Goal: Download file/media

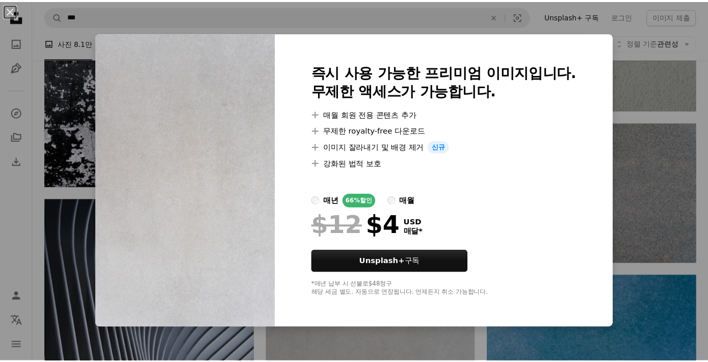
scroll to position [0, 273]
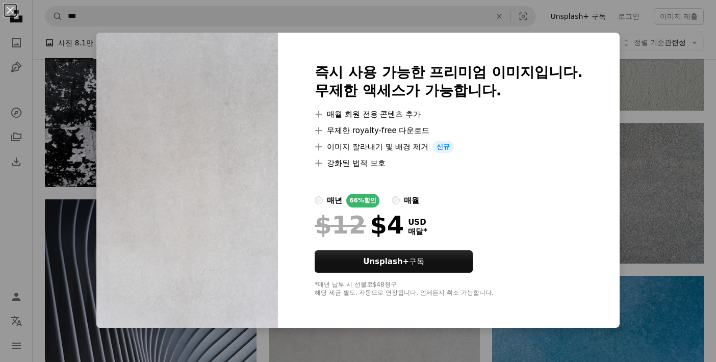
click at [180, 8] on div "An X shape 즉시 사용 가능한 프리미엄 이미지입니다. 무제한 액세스가 가능합니다. A plus sign 매월 회원 전용 콘텐츠 추가 A…" at bounding box center [358, 181] width 716 height 362
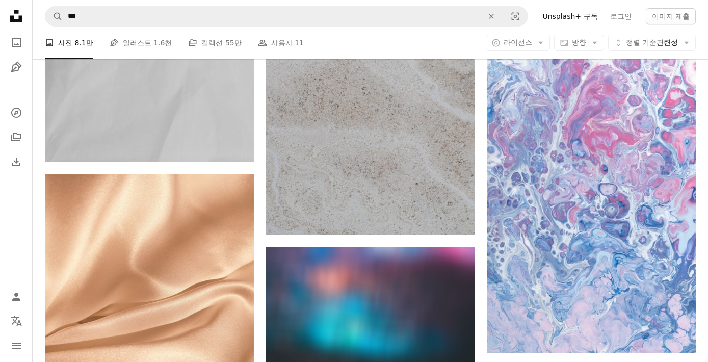
scroll to position [28036, 0]
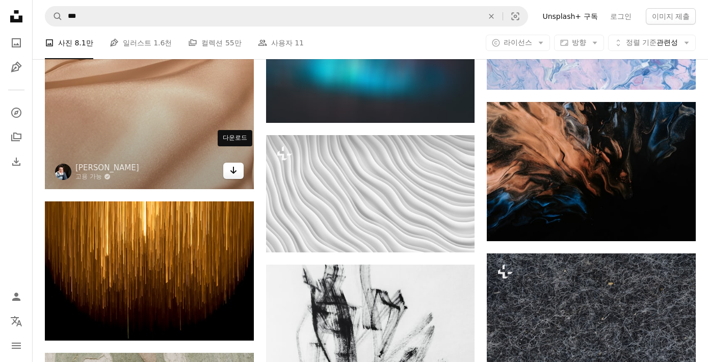
click at [230, 164] on icon "Arrow pointing down" at bounding box center [233, 170] width 8 height 12
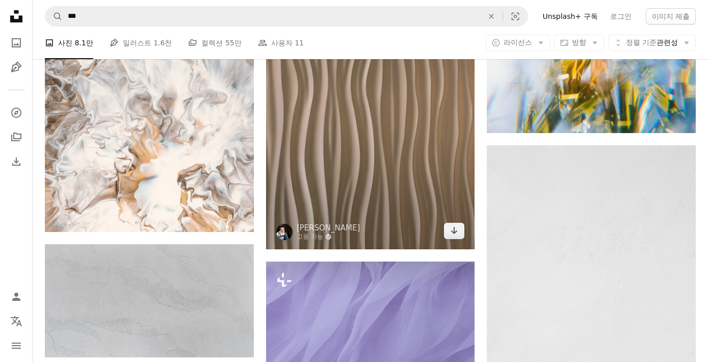
scroll to position [29060, 0]
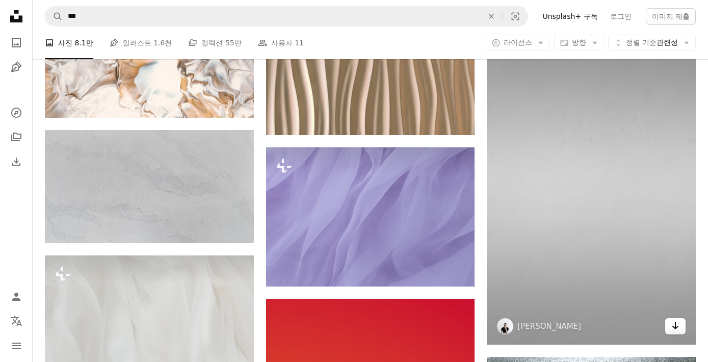
click at [679, 332] on icon "Arrow pointing down" at bounding box center [675, 326] width 8 height 12
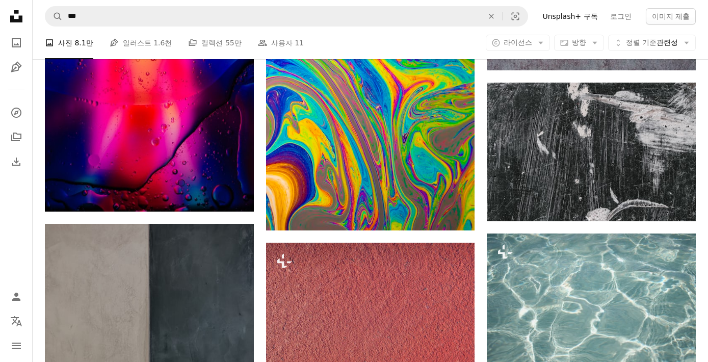
scroll to position [49350, 0]
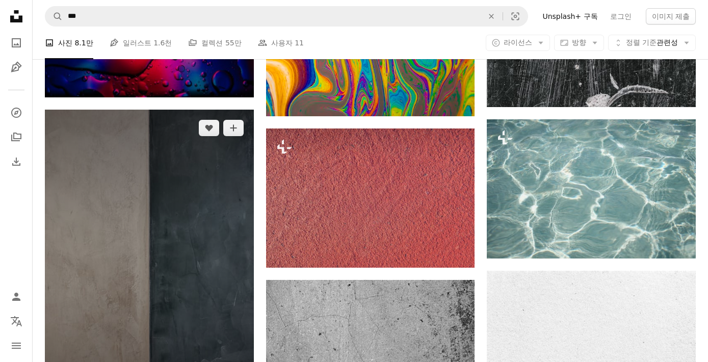
click at [64, 190] on img at bounding box center [149, 266] width 209 height 313
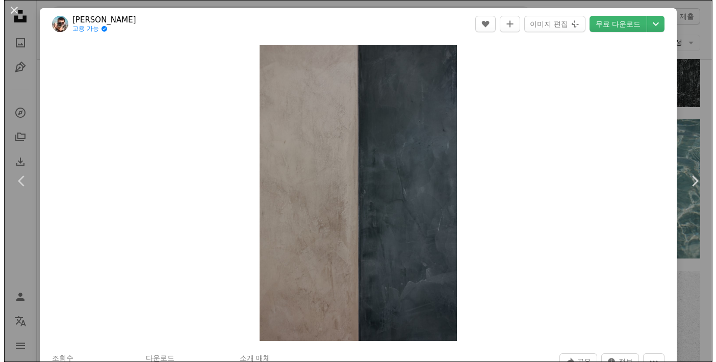
scroll to position [49458, 0]
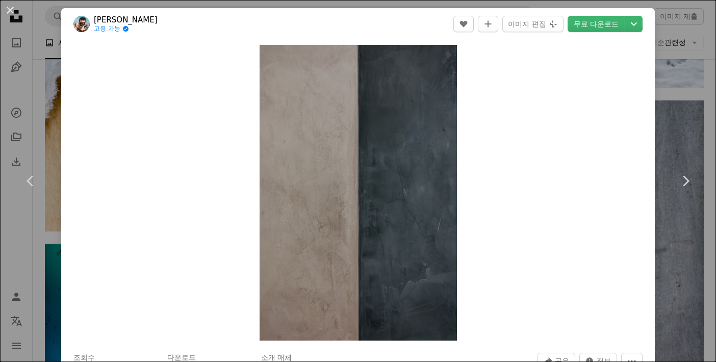
click at [697, 89] on div "An X shape Chevron left Chevron right [PERSON_NAME] 고용 가능 A checkmark inside of…" at bounding box center [358, 181] width 716 height 362
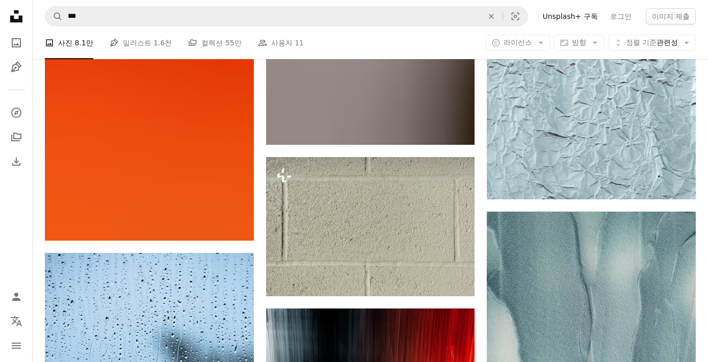
scroll to position [51623, 0]
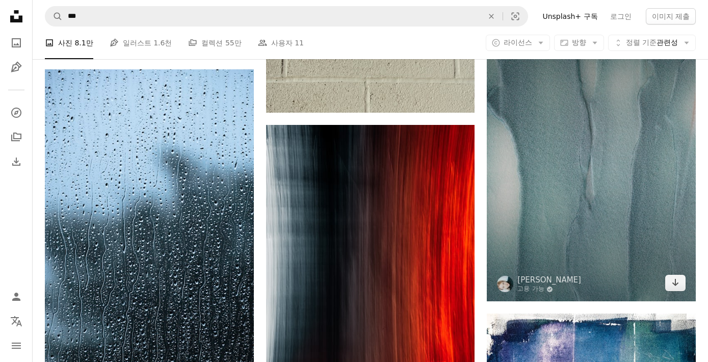
click at [683, 291] on link "Arrow pointing down" at bounding box center [675, 283] width 20 height 16
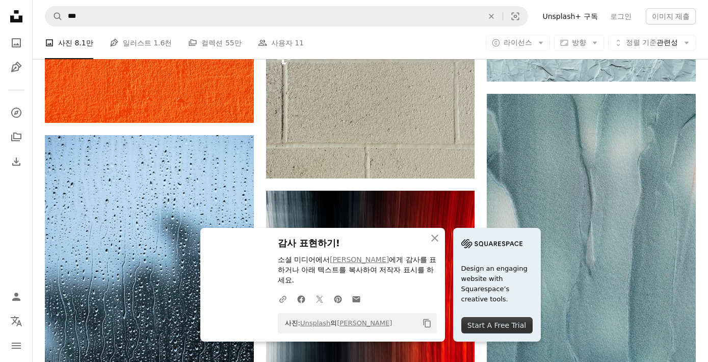
scroll to position [51616, 0]
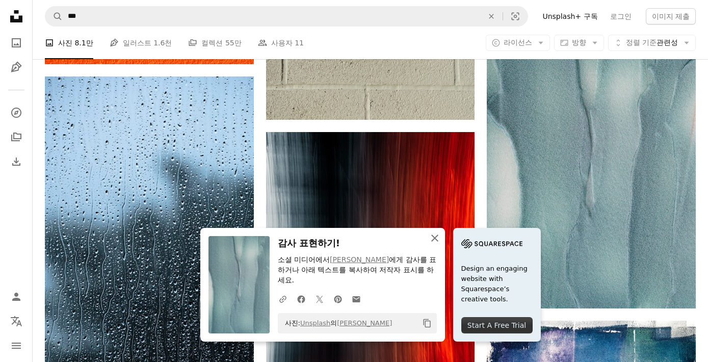
click at [435, 244] on icon "An X shape" at bounding box center [435, 238] width 12 height 12
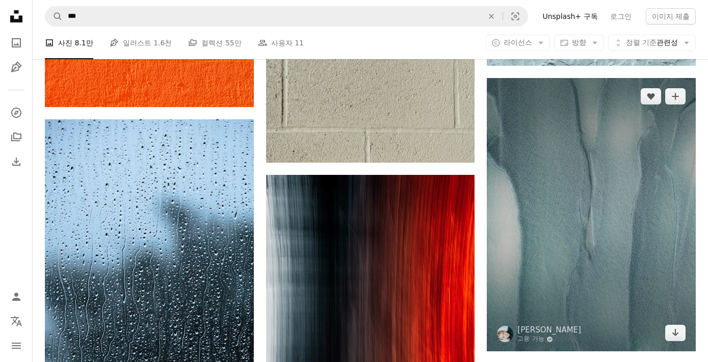
scroll to position [51588, 0]
